Goal: Task Accomplishment & Management: Complete application form

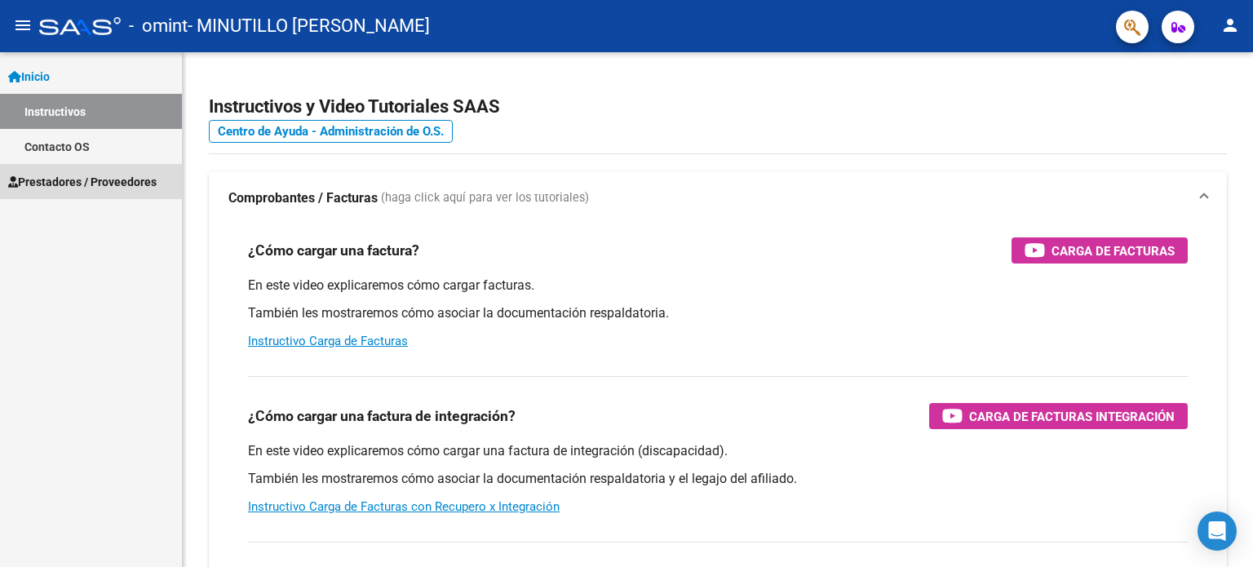
click at [73, 176] on span "Prestadores / Proveedores" at bounding box center [82, 182] width 148 height 18
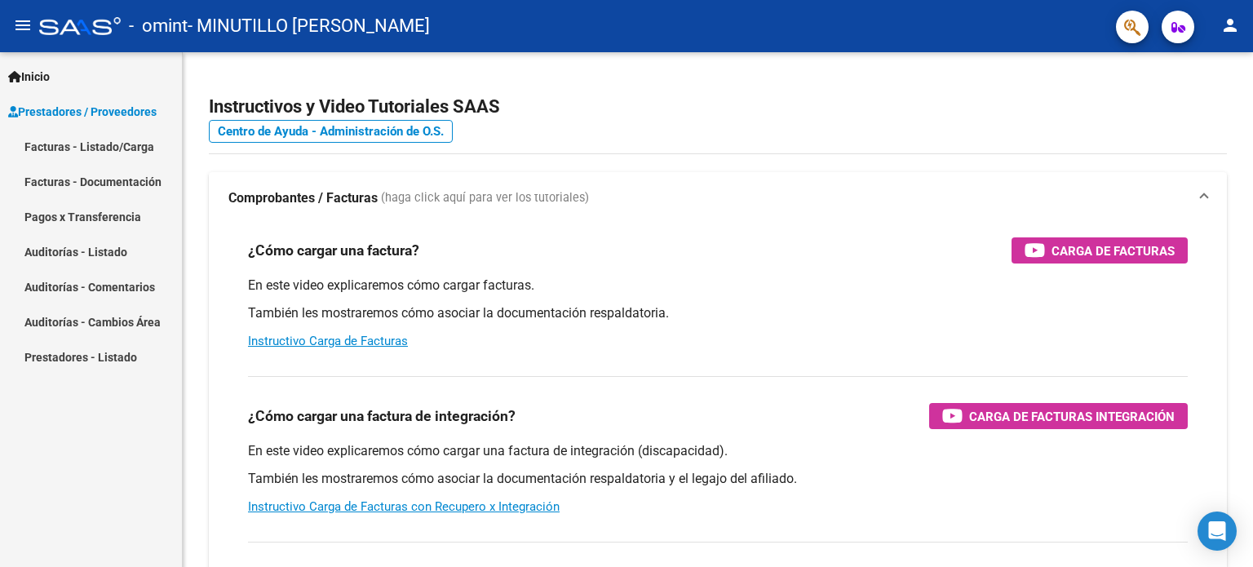
click at [69, 146] on link "Facturas - Listado/Carga" at bounding box center [91, 146] width 182 height 35
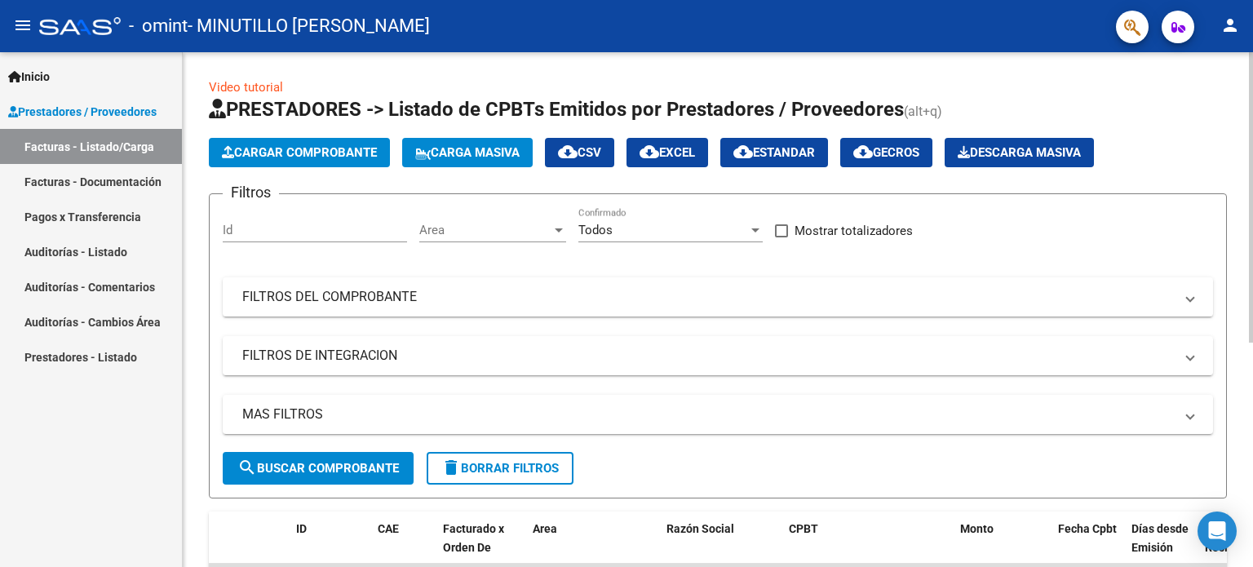
click at [290, 148] on span "Cargar Comprobante" at bounding box center [299, 152] width 155 height 15
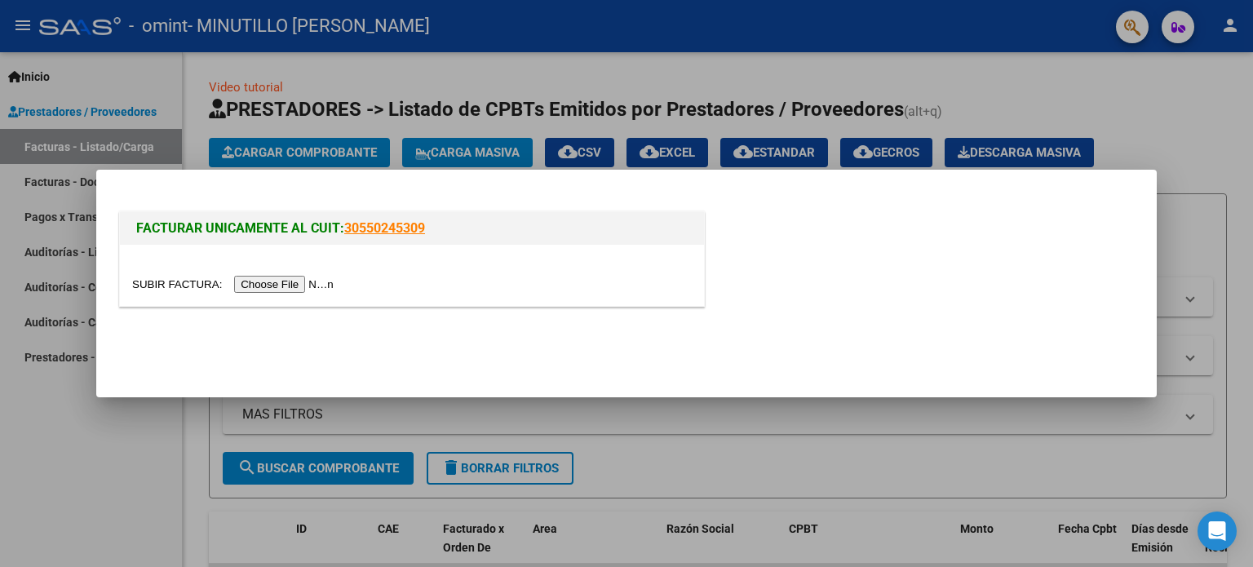
click at [264, 279] on input "file" at bounding box center [235, 284] width 206 height 17
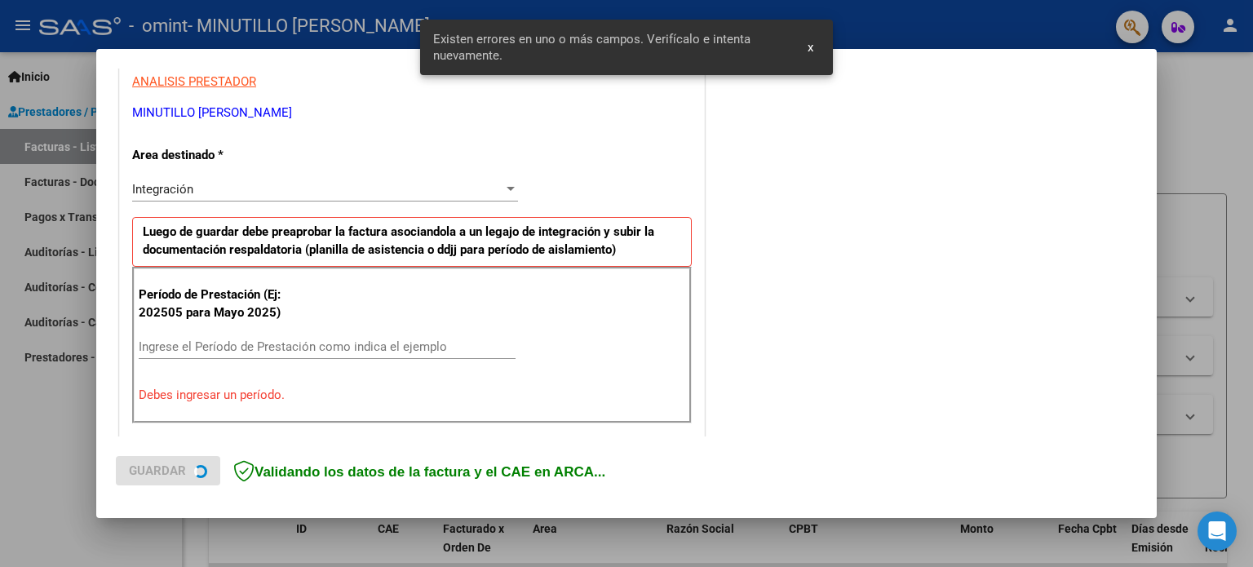
scroll to position [352, 0]
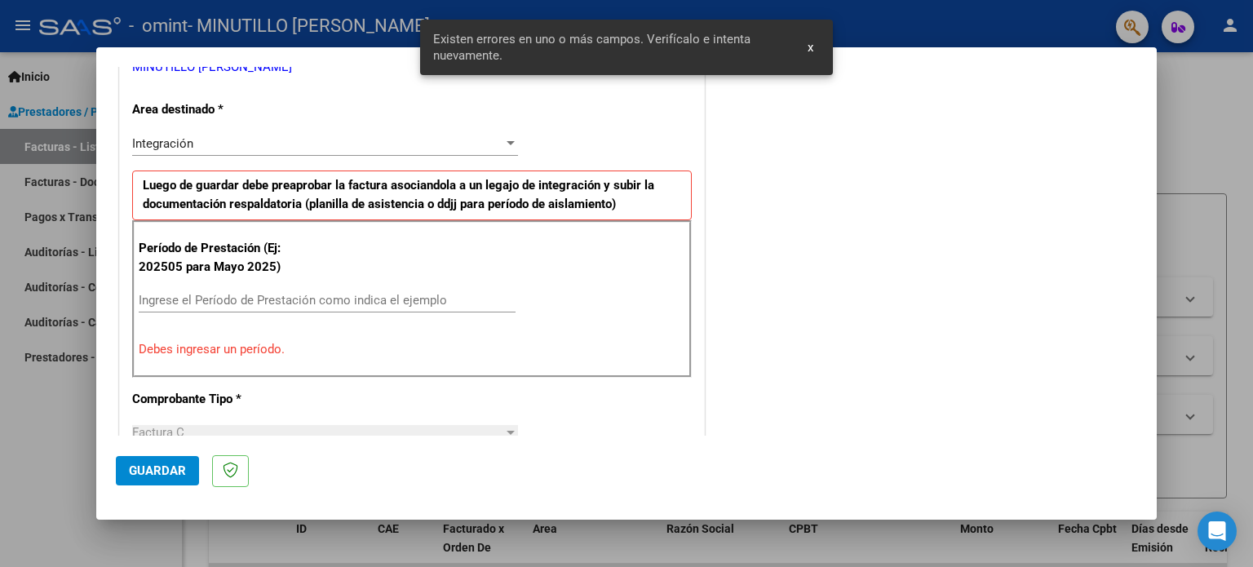
drag, startPoint x: 264, startPoint y: 279, endPoint x: 375, endPoint y: 396, distance: 161.0
click at [375, 396] on div "CUIT * 27-31362652-6 Ingresar CUIT ANALISIS PRESTADOR MINUTILLO [PERSON_NAME] A…" at bounding box center [412, 555] width 584 height 1270
click at [183, 299] on input "Ingrese el Período de Prestación como indica el ejemplo" at bounding box center [327, 300] width 377 height 15
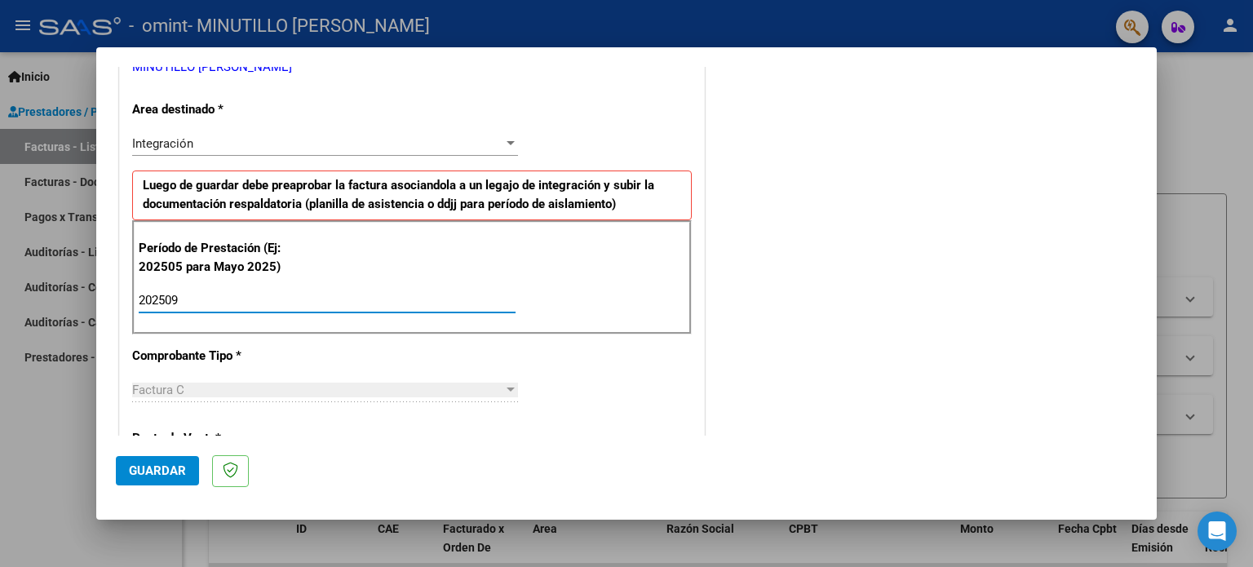
type input "202509"
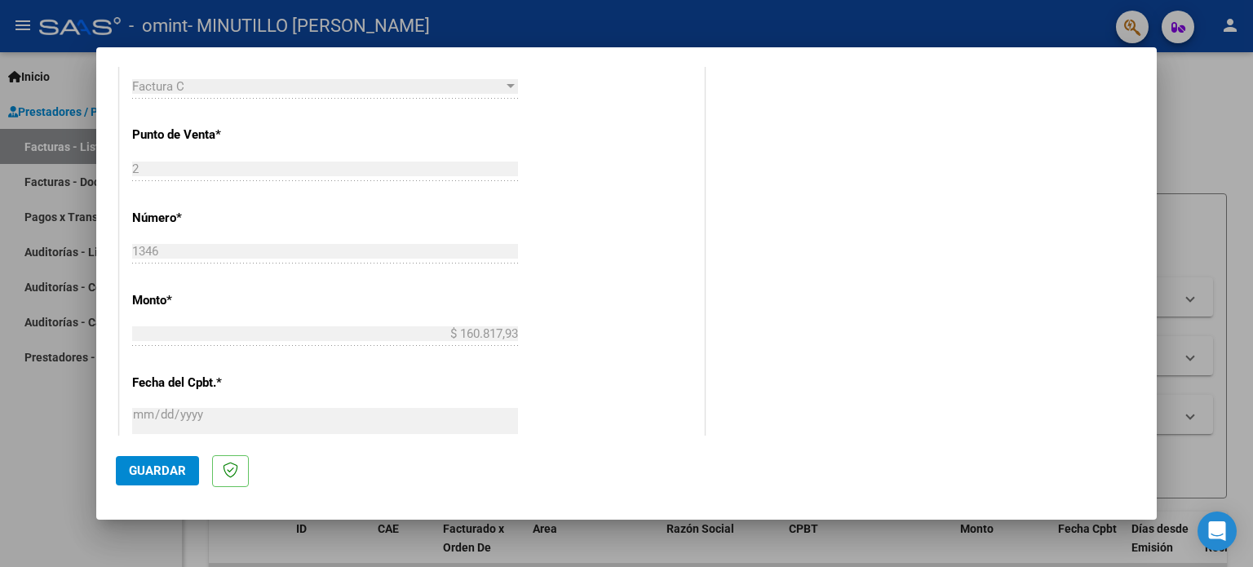
scroll to position [656, 0]
click at [147, 469] on span "Guardar" at bounding box center [157, 470] width 57 height 15
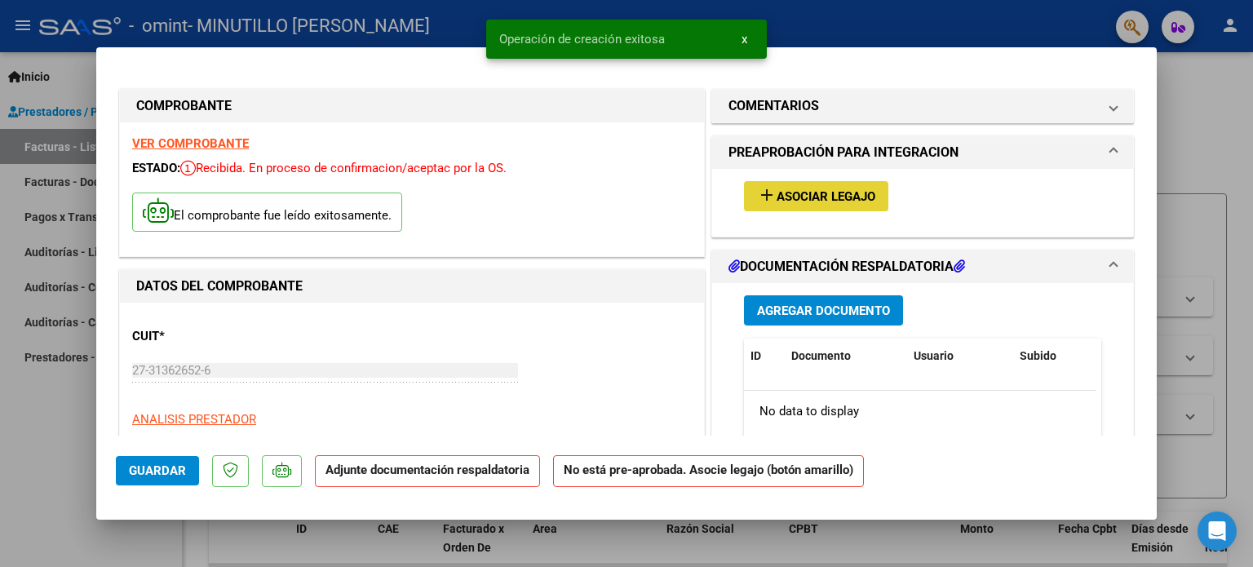
click at [808, 195] on span "Asociar Legajo" at bounding box center [826, 196] width 99 height 15
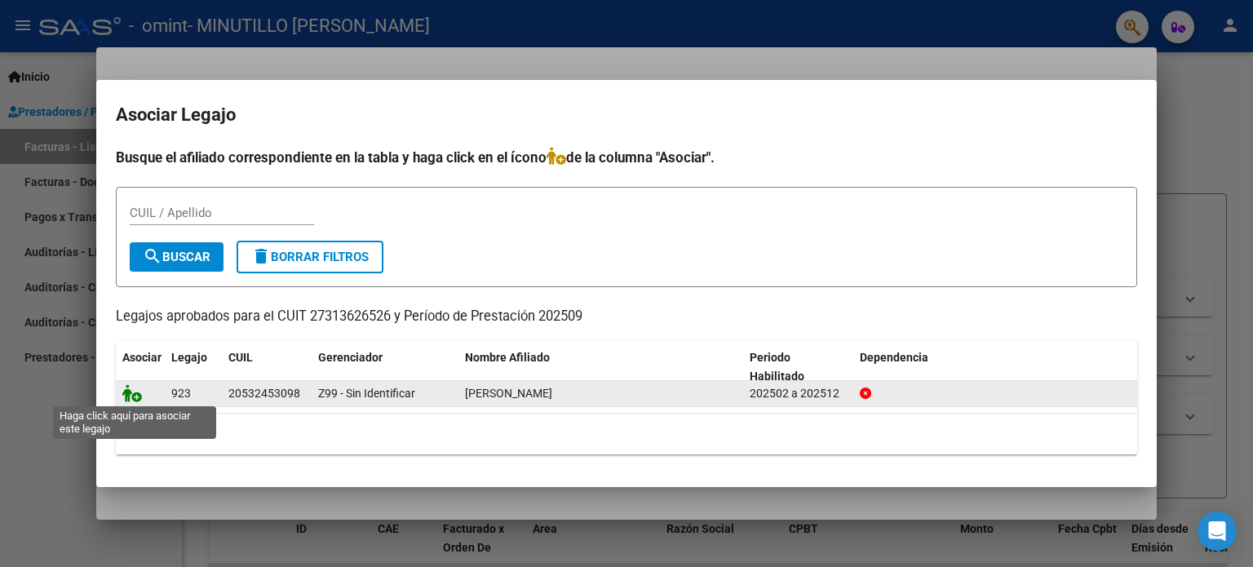
click at [133, 390] on icon at bounding box center [132, 393] width 20 height 18
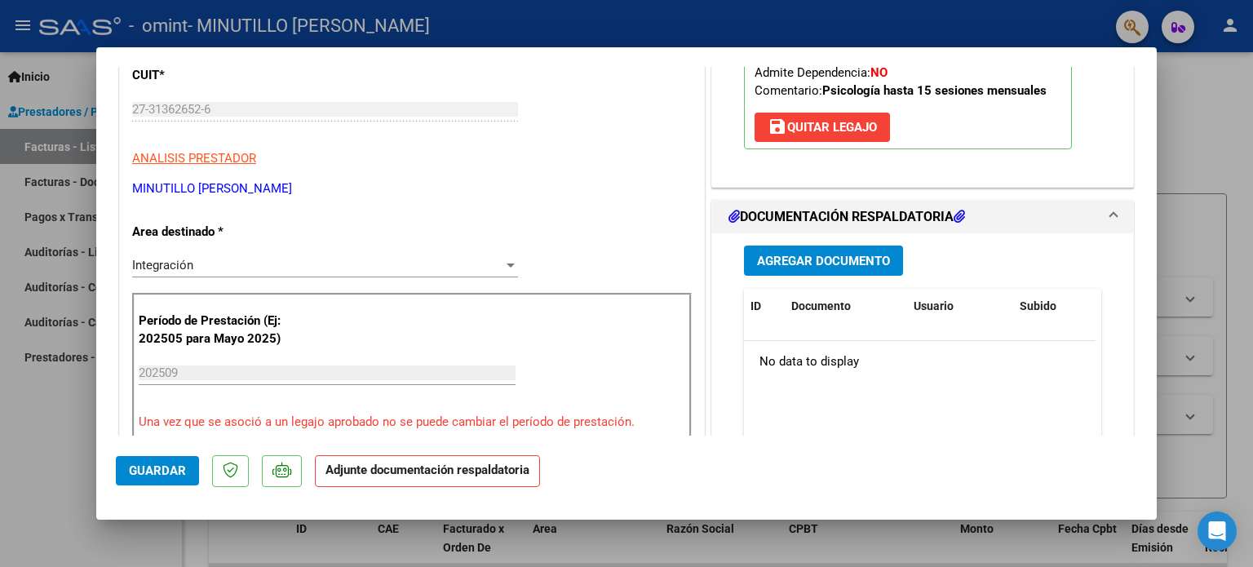
scroll to position [173, 0]
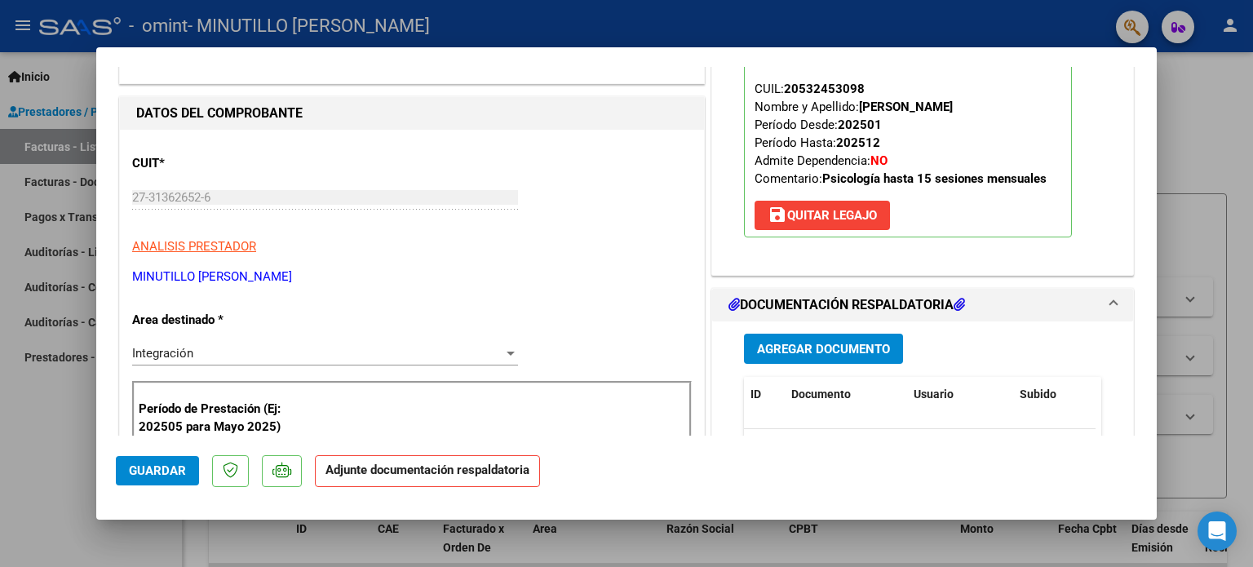
click at [856, 296] on h1 "DOCUMENTACIÓN RESPALDATORIA" at bounding box center [847, 305] width 237 height 20
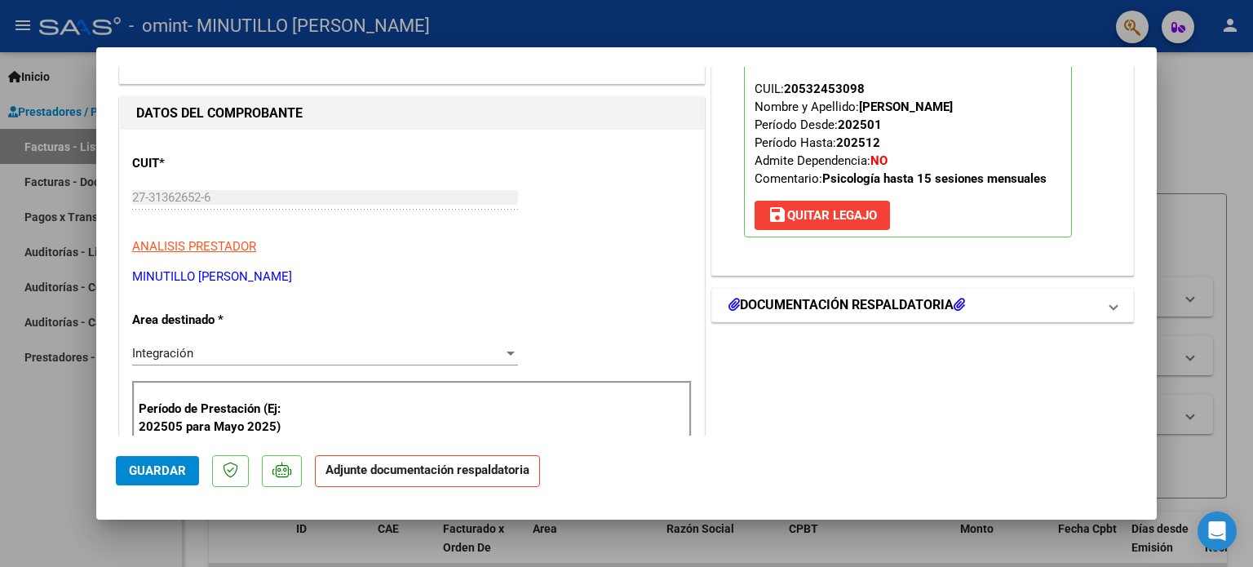
click at [856, 296] on h1 "DOCUMENTACIÓN RESPALDATORIA" at bounding box center [847, 305] width 237 height 20
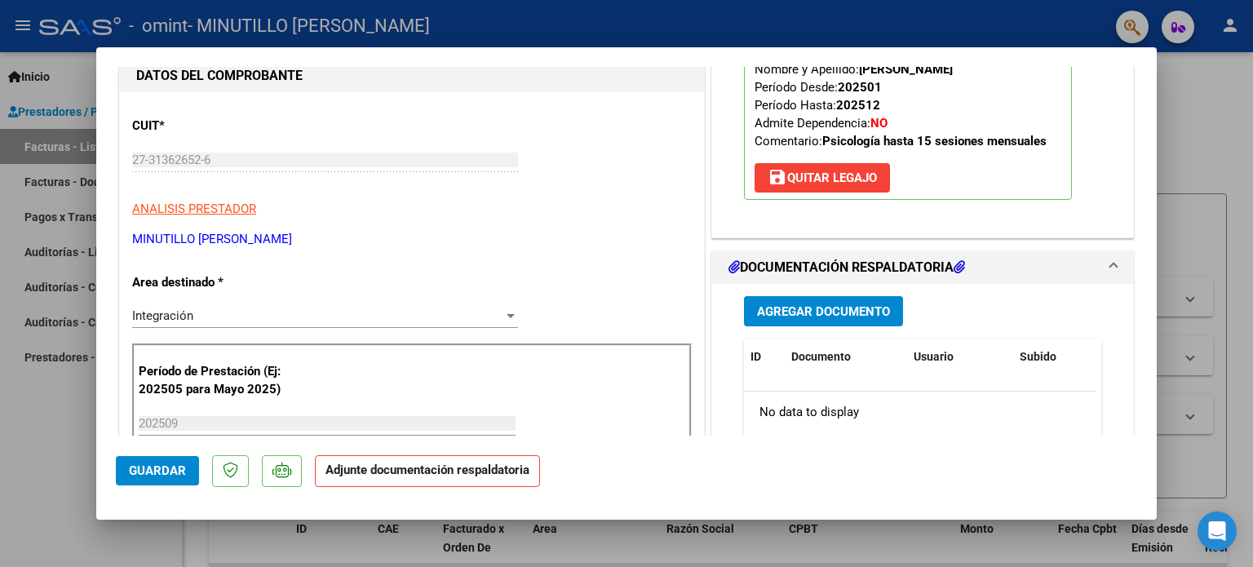
scroll to position [211, 0]
click at [825, 311] on span "Agregar Documento" at bounding box center [823, 310] width 133 height 15
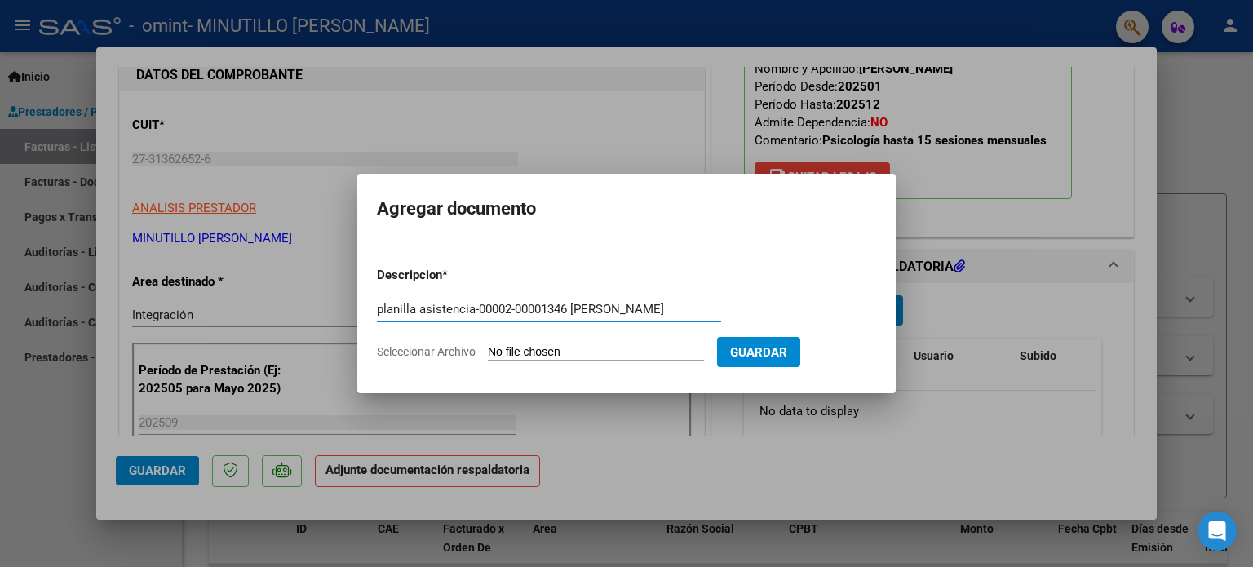
type input "planilla asistencia-00002-00001346 [PERSON_NAME]"
click at [456, 348] on span "Seleccionar Archivo" at bounding box center [426, 351] width 99 height 13
click at [488, 348] on input "Seleccionar Archivo" at bounding box center [596, 353] width 216 height 16
type input "C:\fakepath\planilla asistencia-00002-00001346 [PERSON_NAME] psicologia.pdf"
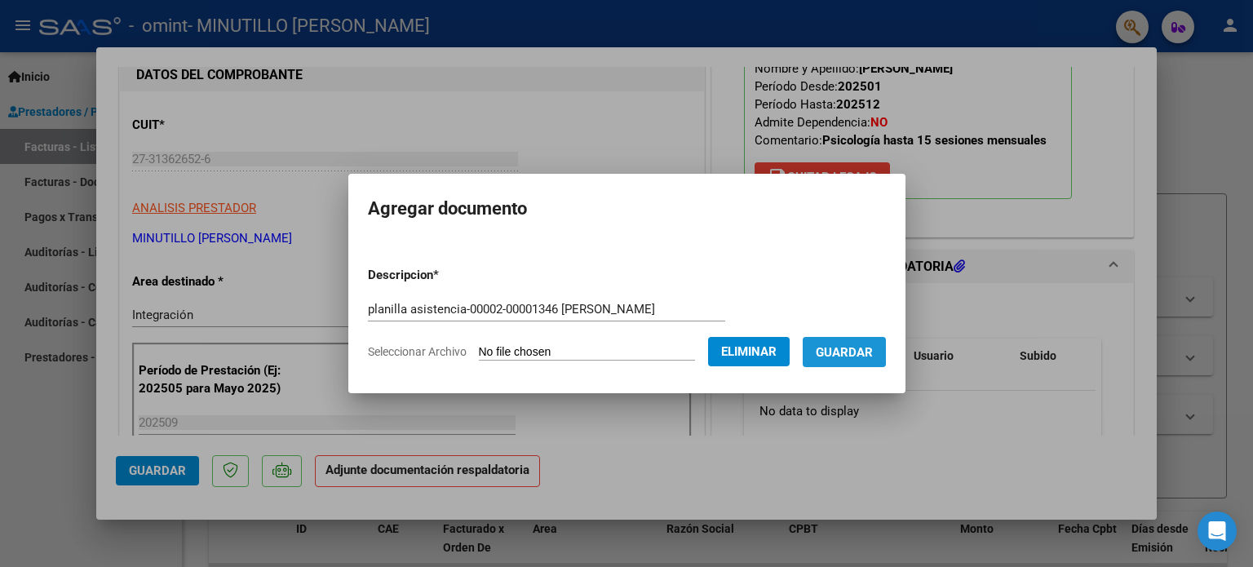
click at [839, 348] on span "Guardar" at bounding box center [844, 352] width 57 height 15
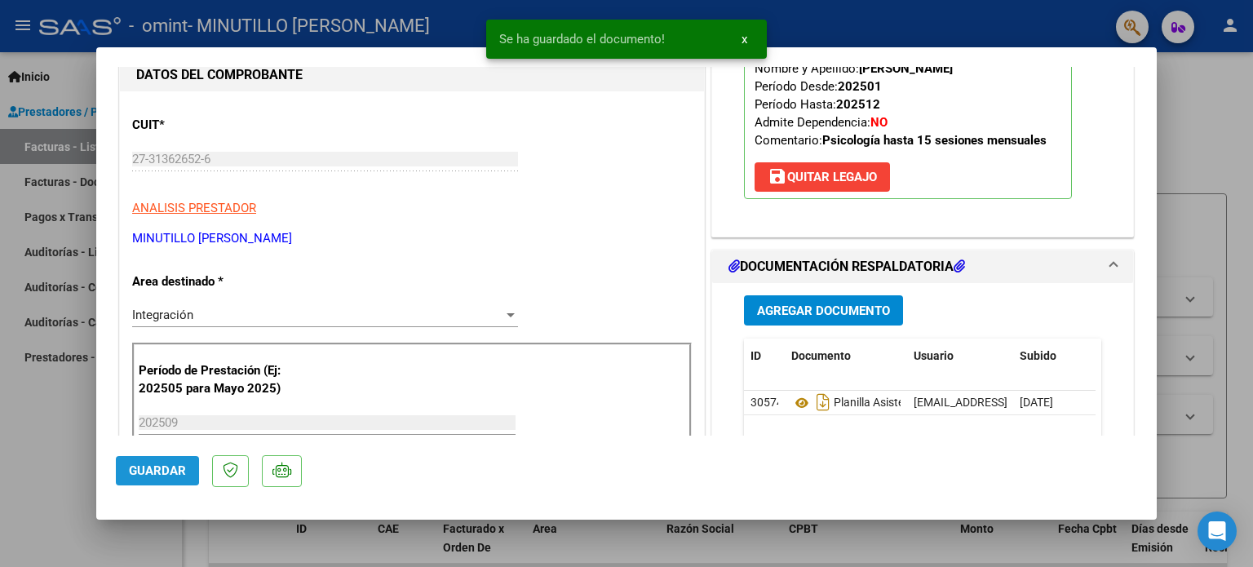
click at [150, 469] on span "Guardar" at bounding box center [157, 470] width 57 height 15
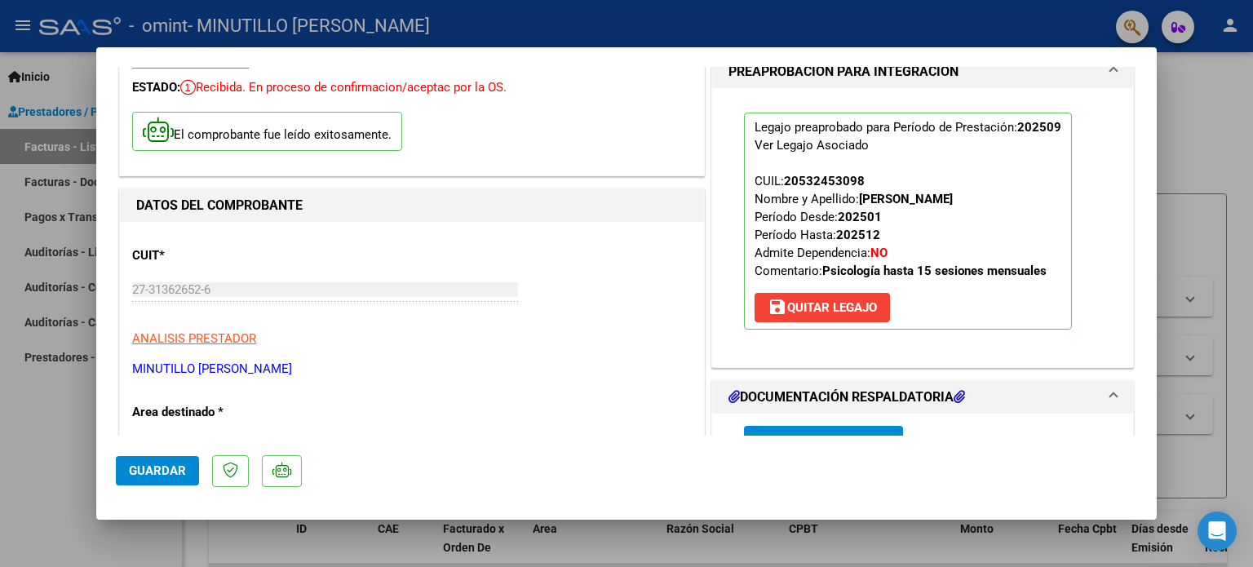
scroll to position [70, 0]
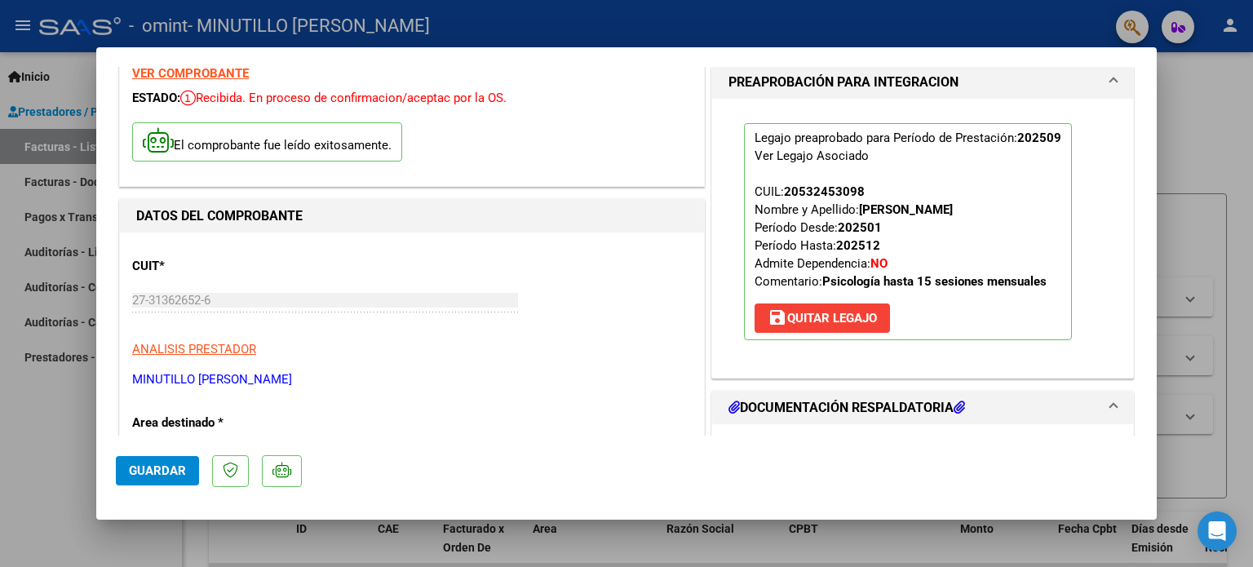
click at [1236, 290] on div at bounding box center [626, 283] width 1253 height 567
type input "$ 0,00"
